Goal: Complete application form: Complete application form

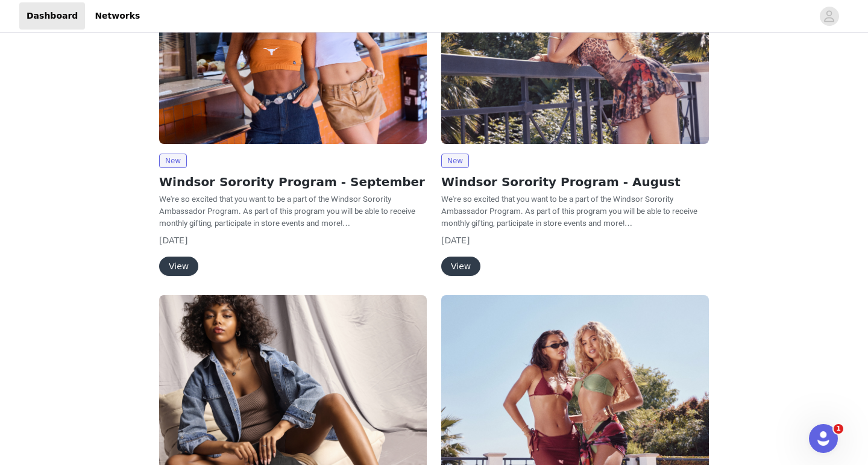
click at [171, 266] on button "View" at bounding box center [178, 266] width 39 height 19
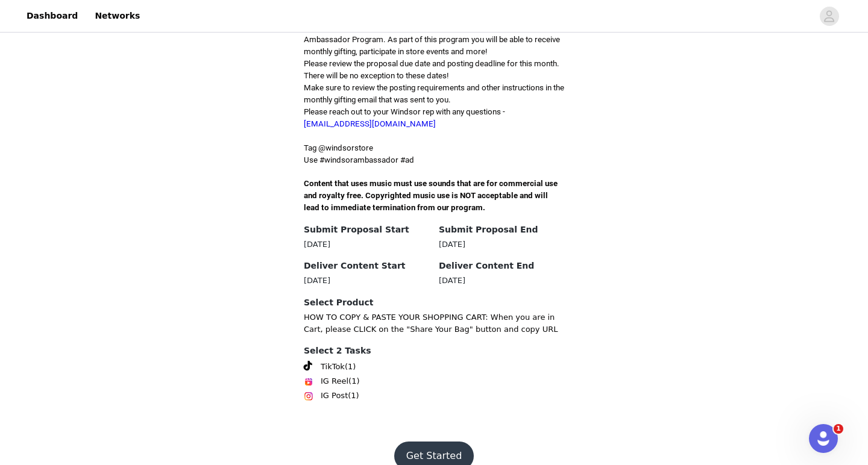
scroll to position [320, 0]
click at [432, 442] on button "Get Started" at bounding box center [434, 456] width 80 height 29
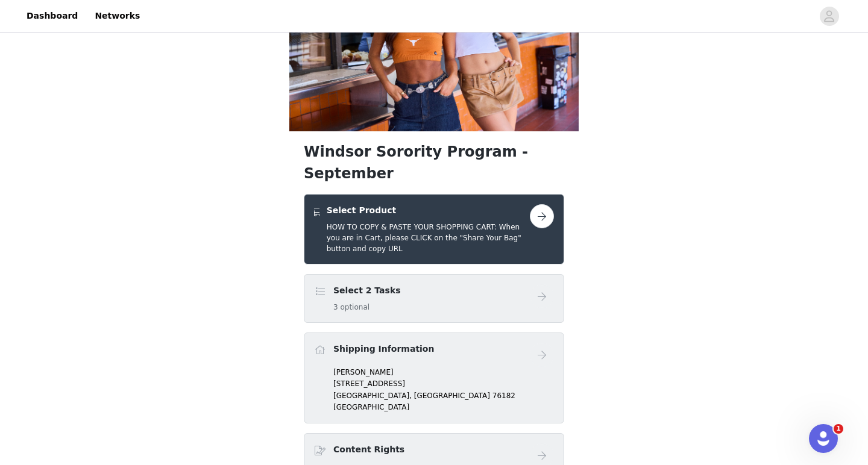
scroll to position [119, 0]
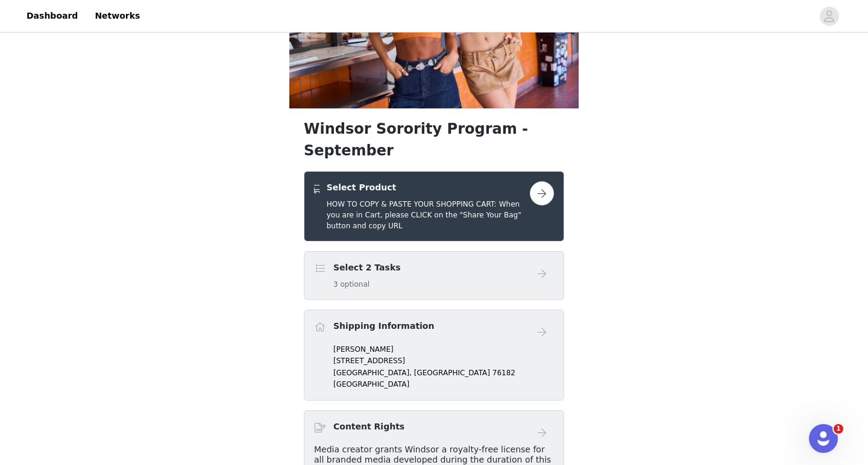
click at [547, 181] on button "button" at bounding box center [542, 193] width 24 height 24
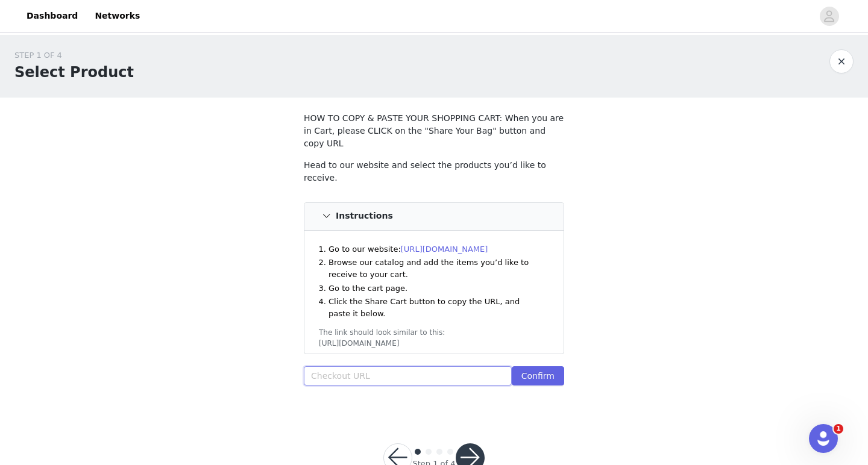
click at [363, 366] on input "text" at bounding box center [408, 375] width 208 height 19
paste input "[URL][DOMAIN_NAME]"
click at [547, 366] on button "Confirm" at bounding box center [538, 375] width 52 height 19
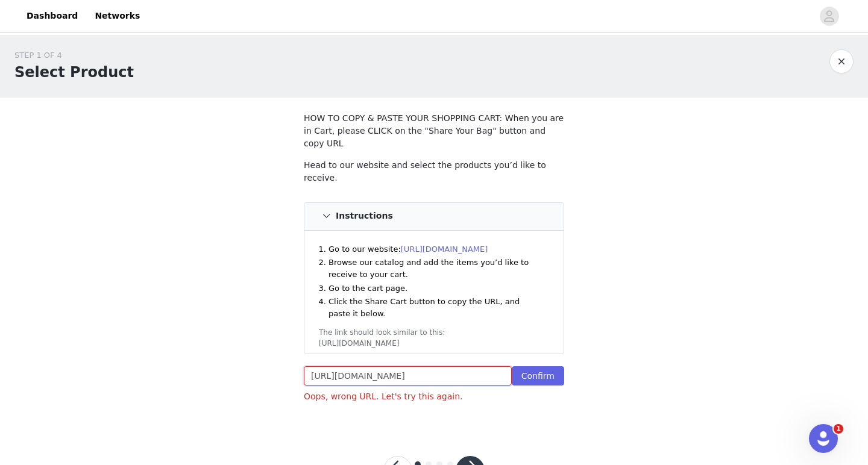
click at [462, 368] on input "[URL][DOMAIN_NAME]" at bounding box center [408, 375] width 208 height 19
paste input "/43331965780019:1,42819320545331:1,43350894575667:1,42693217222707:1"
type input "[URL][DOMAIN_NAME]"
click at [546, 368] on button "Confirm" at bounding box center [538, 375] width 52 height 19
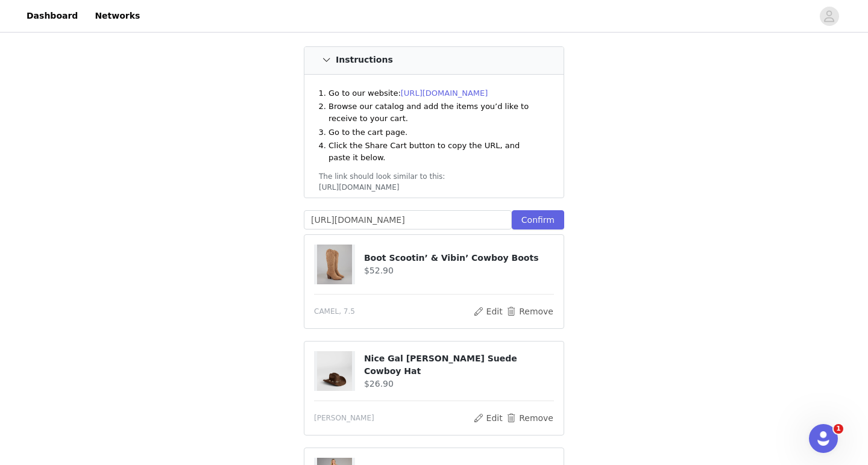
scroll to position [156, 0]
click at [496, 304] on button "Edit" at bounding box center [487, 311] width 31 height 14
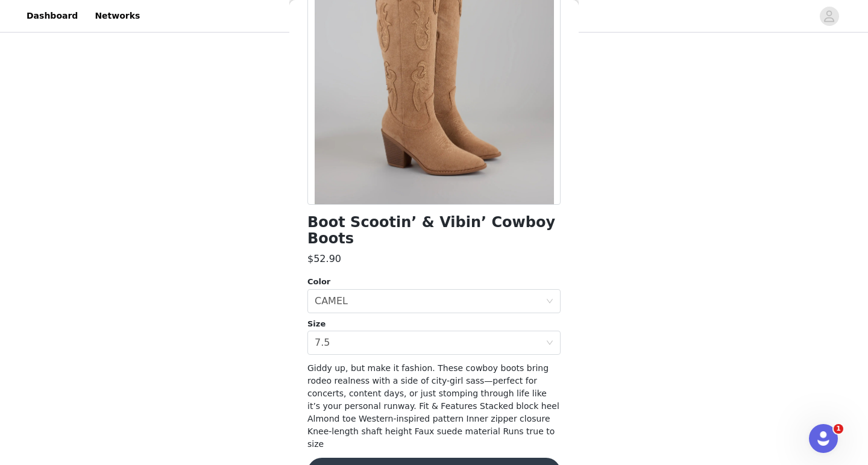
scroll to position [127, 0]
click at [348, 331] on div "Select size 7.5" at bounding box center [430, 342] width 231 height 23
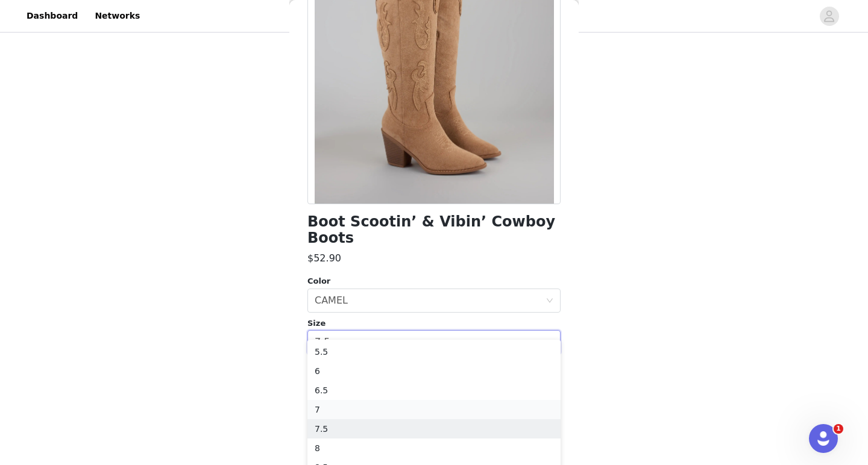
click at [325, 410] on li "7" at bounding box center [433, 409] width 253 height 19
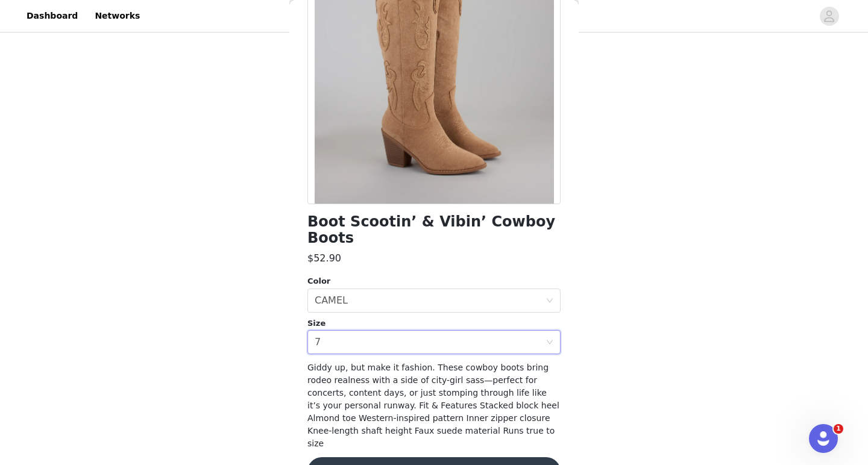
click at [410, 457] on button "Update Product" at bounding box center [433, 471] width 253 height 29
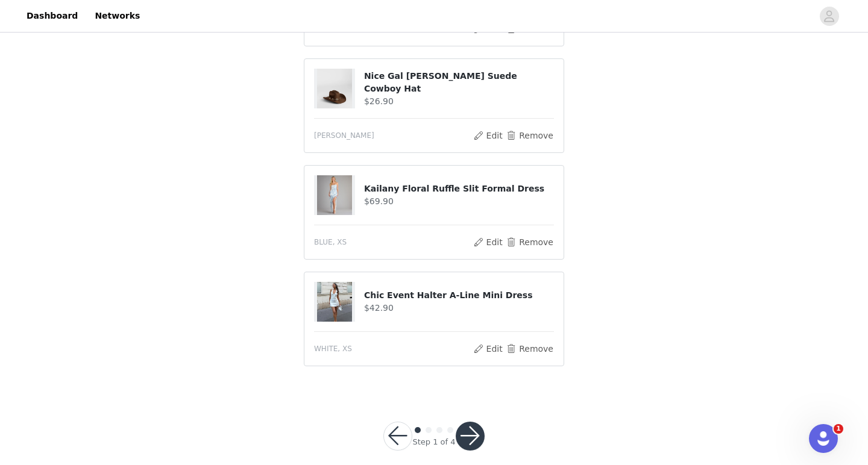
scroll to position [438, 0]
click at [471, 430] on button "button" at bounding box center [470, 436] width 29 height 29
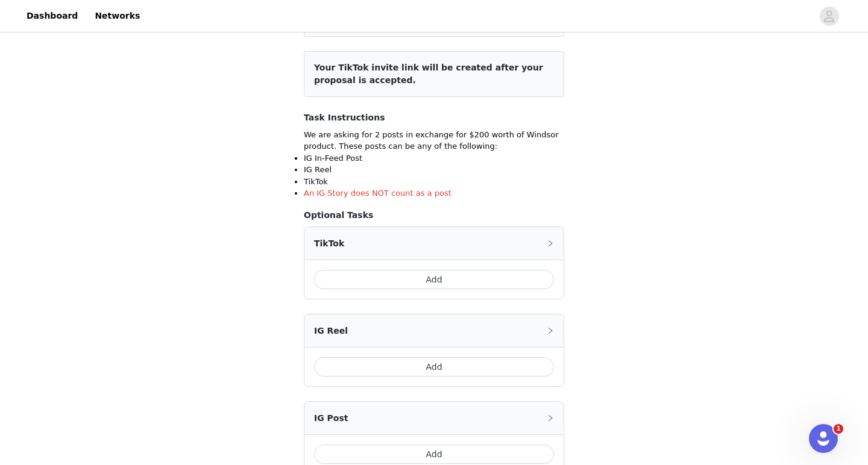
scroll to position [139, 0]
click at [455, 281] on button "Add" at bounding box center [434, 278] width 240 height 19
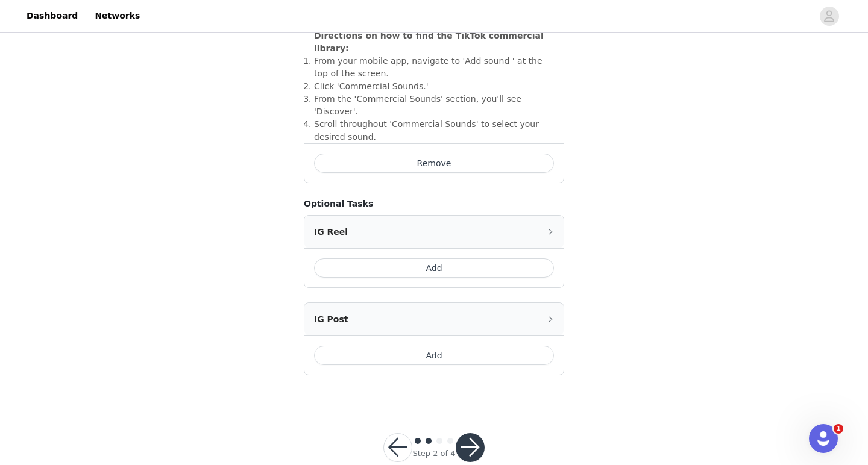
scroll to position [464, 0]
click at [457, 346] on button "Add" at bounding box center [434, 355] width 240 height 19
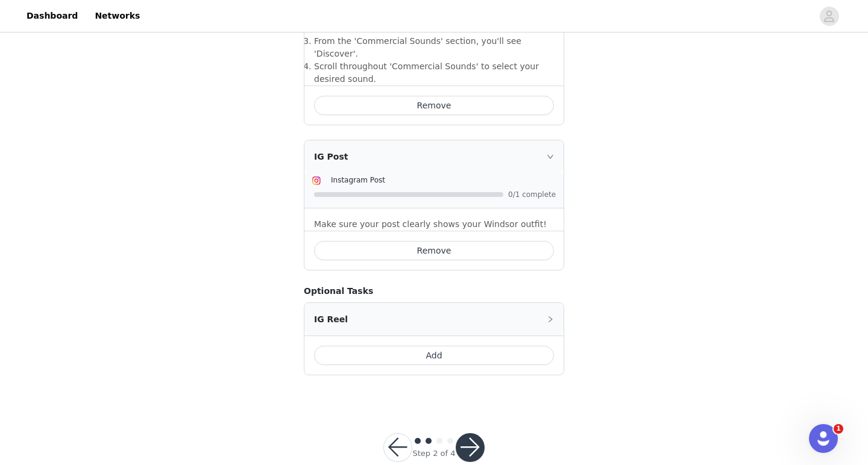
scroll to position [522, 0]
click at [475, 434] on button "button" at bounding box center [470, 448] width 29 height 29
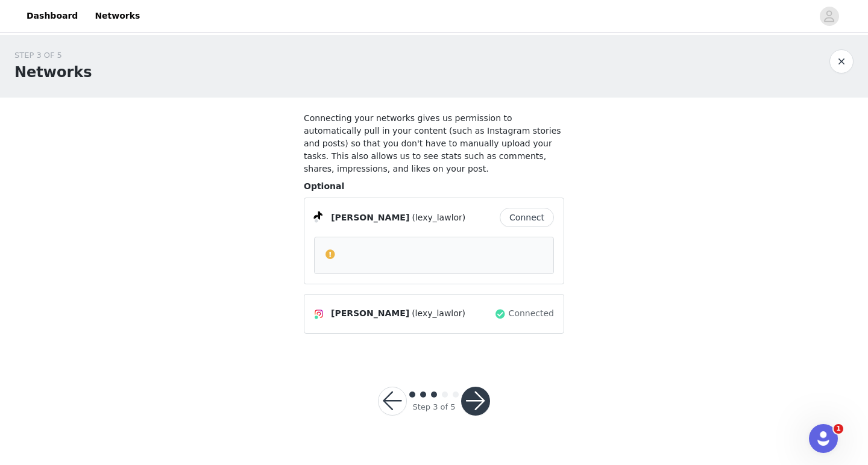
click at [521, 219] on button "Connect" at bounding box center [527, 217] width 54 height 19
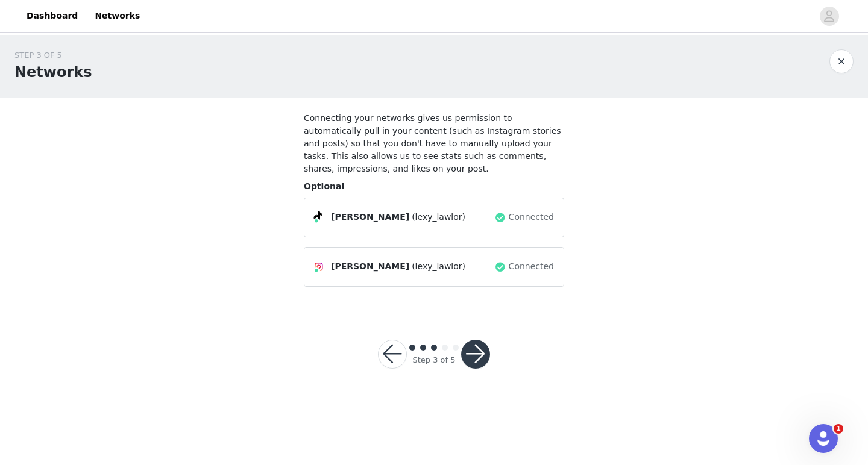
click at [466, 350] on button "button" at bounding box center [475, 354] width 29 height 29
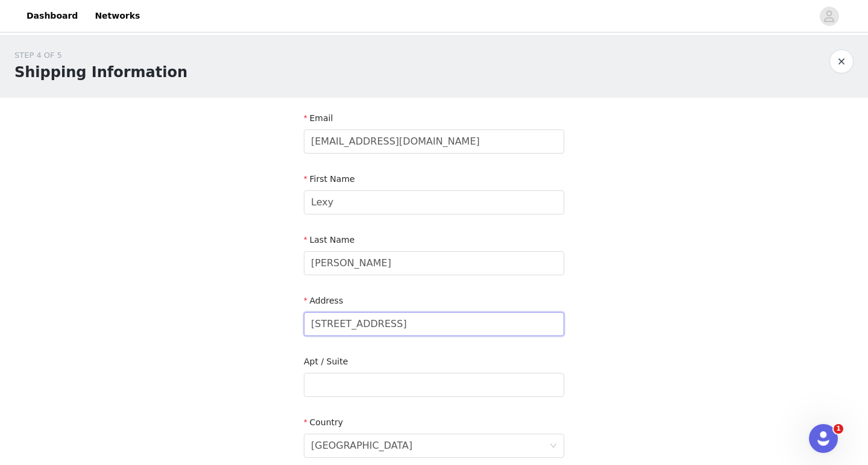
drag, startPoint x: 430, startPoint y: 328, endPoint x: 239, endPoint y: 320, distance: 191.2
type input "734"
type input "[STREET_ADDRESS]"
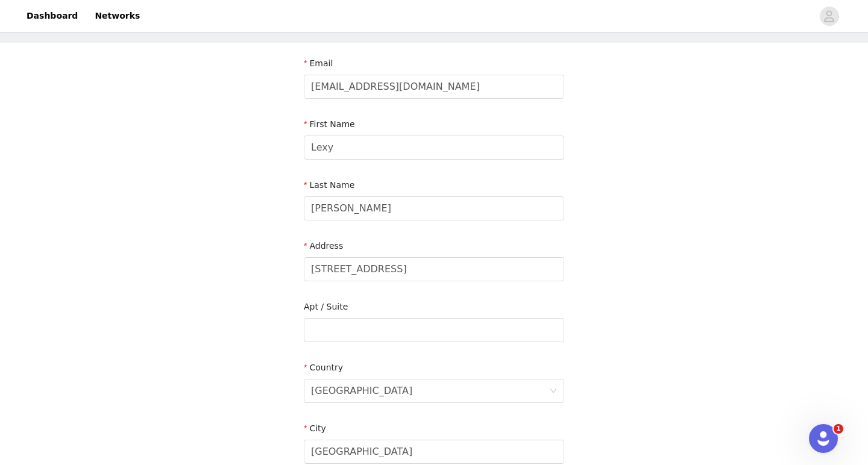
scroll to position [55, 0]
click at [192, 348] on div "STEP 4 OF 5 Shipping Information Email [EMAIL_ADDRESS][DOMAIN_NAME] First Name …" at bounding box center [434, 330] width 868 height 700
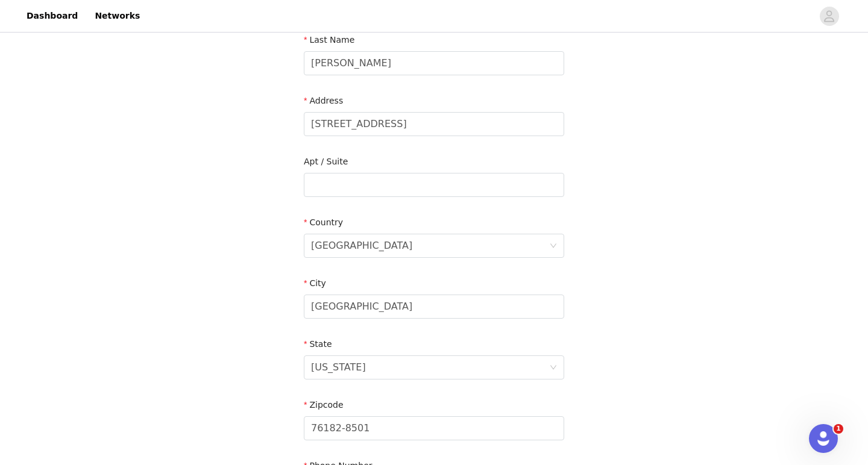
scroll to position [225, 0]
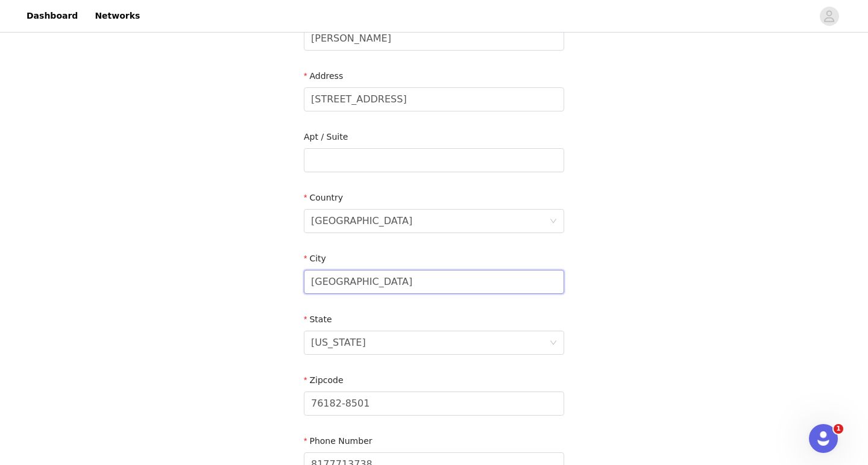
drag, startPoint x: 418, startPoint y: 275, endPoint x: 304, endPoint y: 270, distance: 114.0
click at [331, 270] on input "[GEOGRAPHIC_DATA]" at bounding box center [434, 282] width 260 height 24
type input "[PERSON_NAME]"
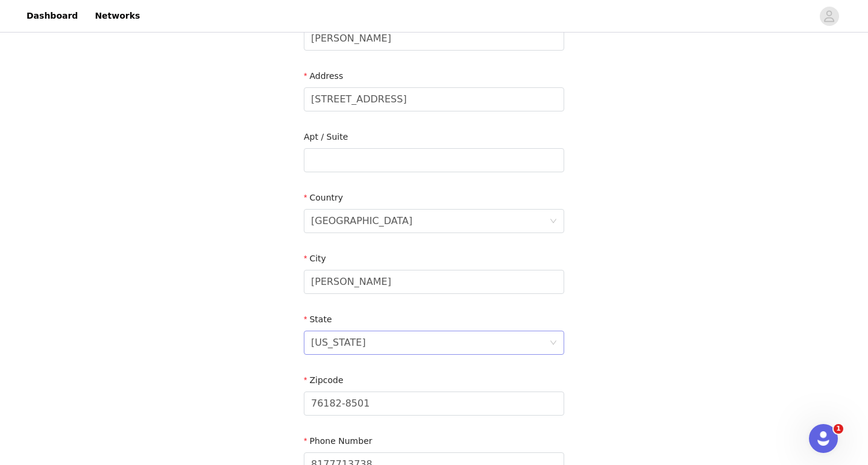
click at [351, 348] on div "[US_STATE]" at bounding box center [430, 342] width 238 height 23
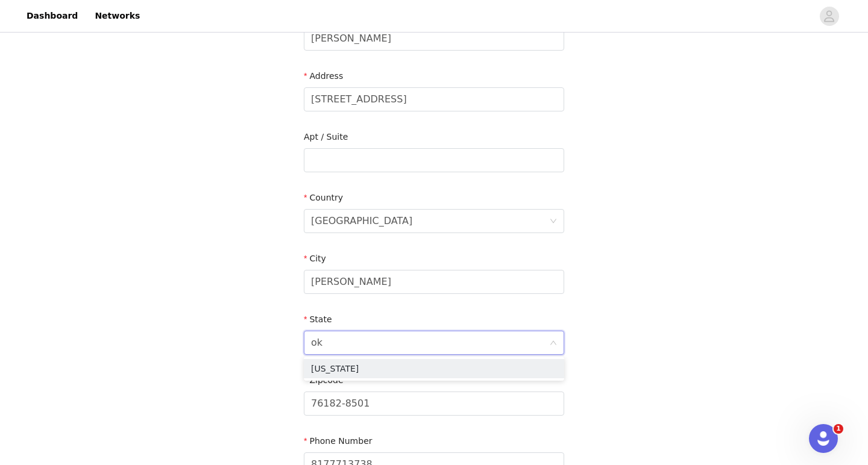
scroll to position [0, 0]
type input "okl"
click at [352, 371] on li "[US_STATE]" at bounding box center [434, 368] width 260 height 19
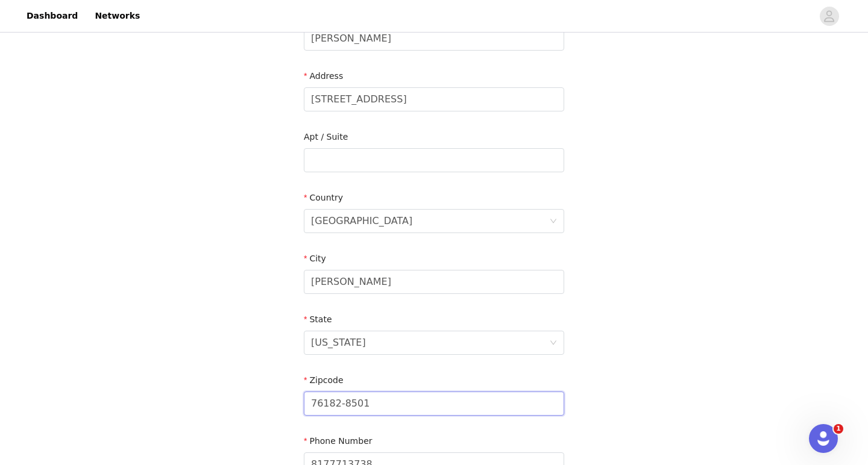
drag, startPoint x: 378, startPoint y: 407, endPoint x: 249, endPoint y: 403, distance: 129.6
type input "\"
type input "73"
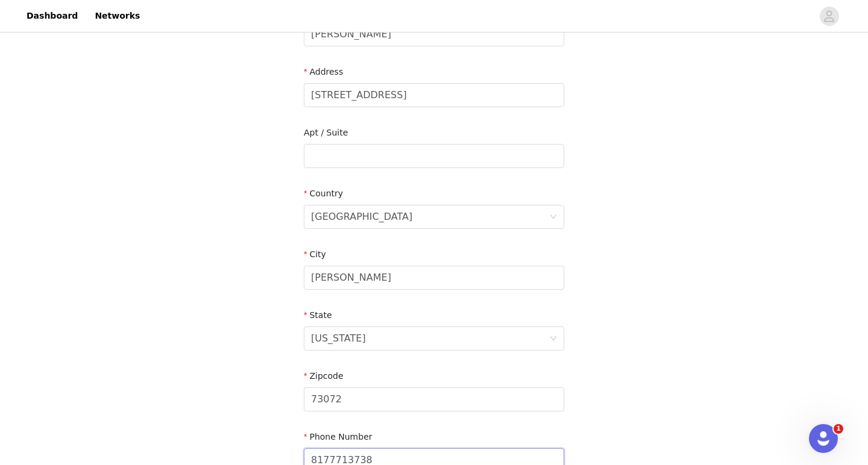
scroll to position [318, 0]
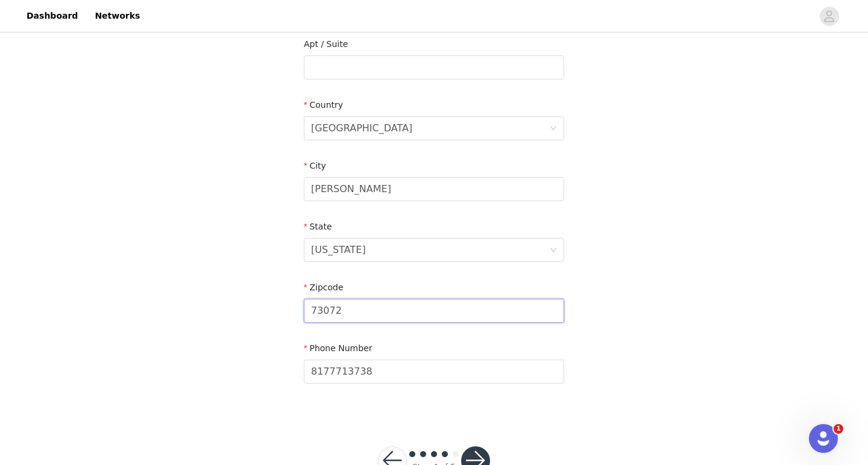
click at [513, 310] on input "73072" at bounding box center [434, 311] width 260 height 24
type input "73069"
click at [471, 450] on button "button" at bounding box center [475, 461] width 29 height 29
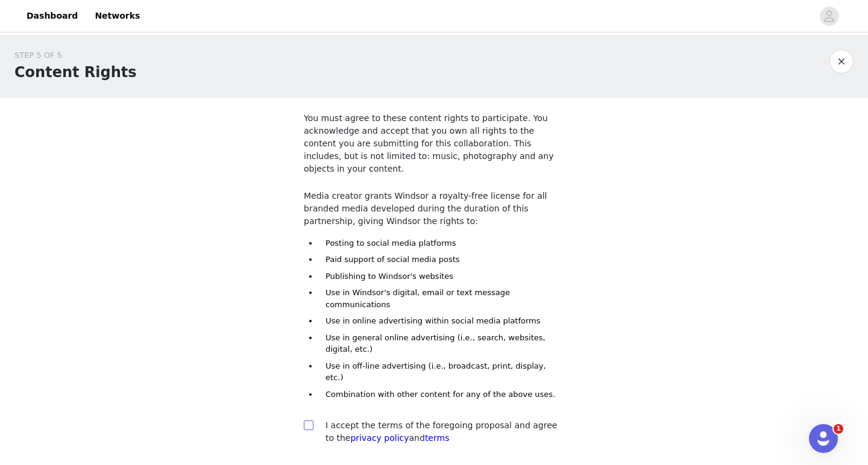
click at [311, 421] on span at bounding box center [309, 426] width 10 height 10
click at [311, 421] on input "checkbox" at bounding box center [308, 425] width 8 height 8
checkbox input "true"
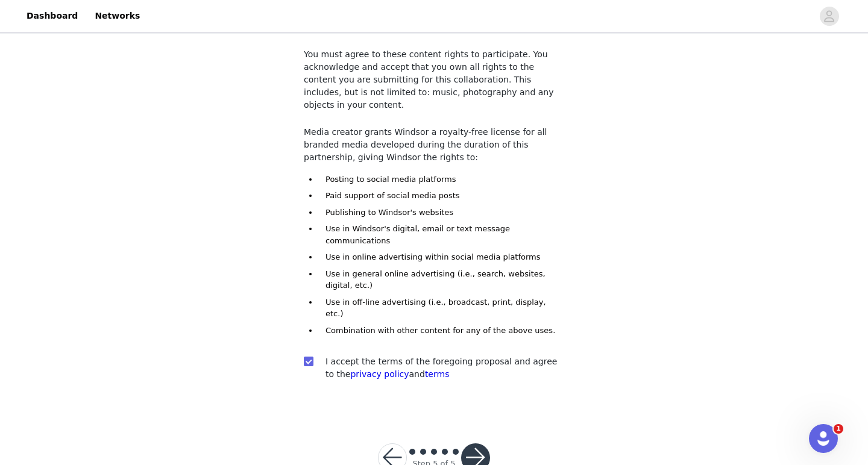
scroll to position [63, 0]
click at [470, 444] on button "button" at bounding box center [475, 458] width 29 height 29
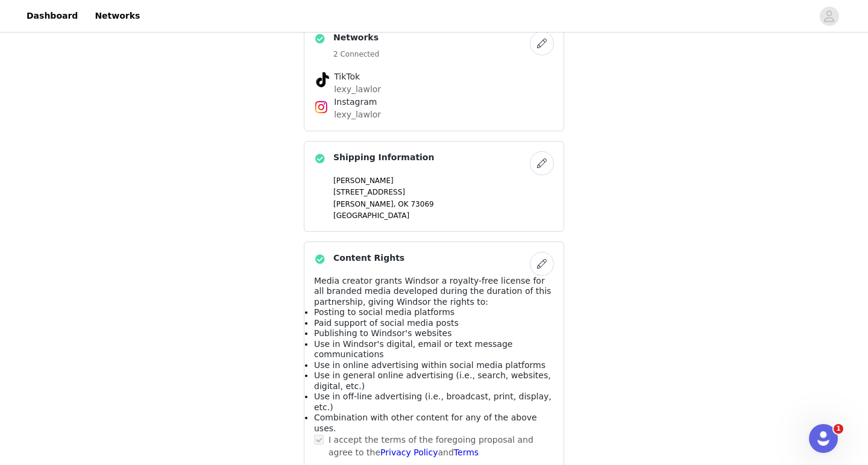
scroll to position [610, 0]
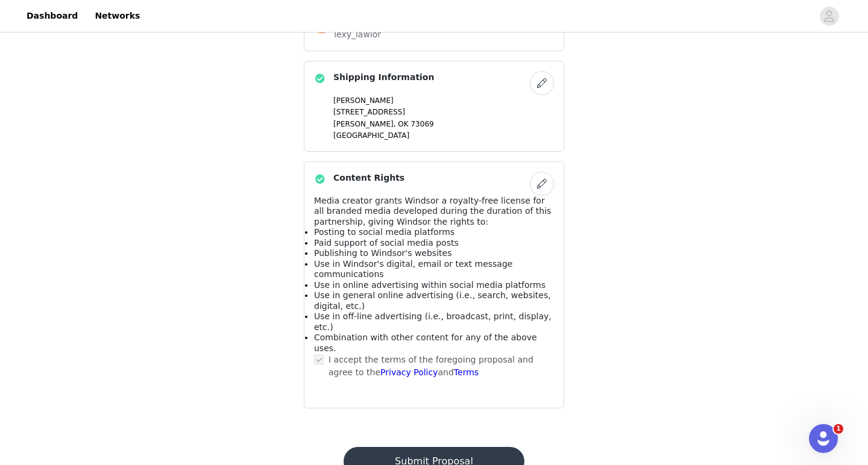
click at [469, 433] on footer "Submit Proposal Powered by | Help | Privacy | Terms" at bounding box center [433, 472] width 209 height 78
click at [464, 447] on button "Submit Proposal" at bounding box center [433, 461] width 180 height 29
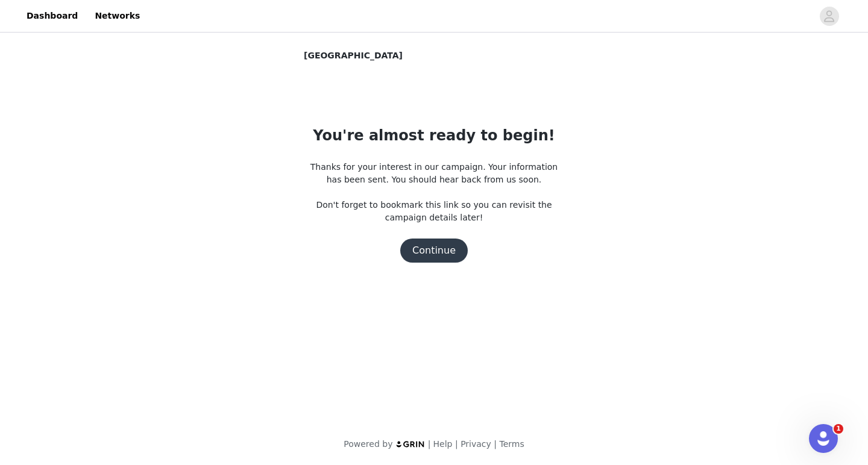
scroll to position [0, 0]
click at [454, 248] on button "Continue" at bounding box center [433, 251] width 67 height 24
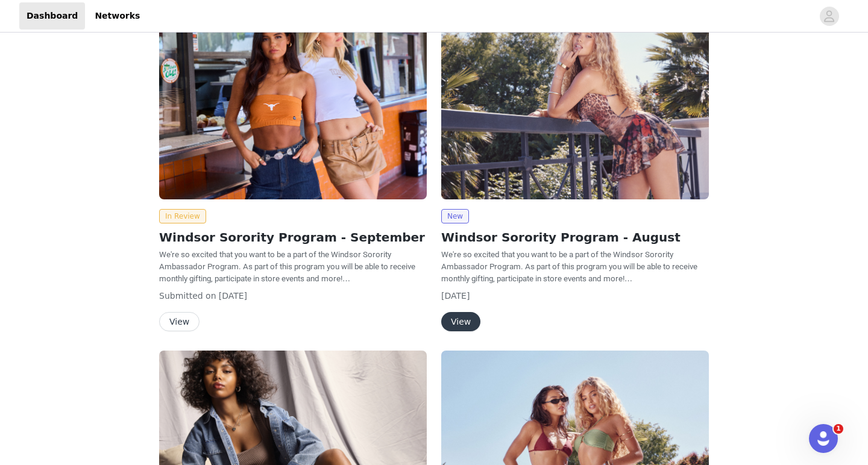
scroll to position [48, 0]
